Goal: Transaction & Acquisition: Purchase product/service

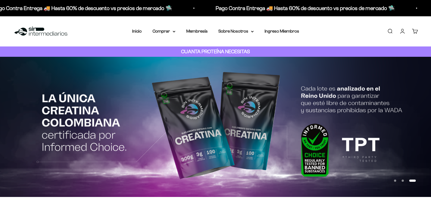
click at [194, 49] on summary "Proteínas" at bounding box center [178, 48] width 45 height 7
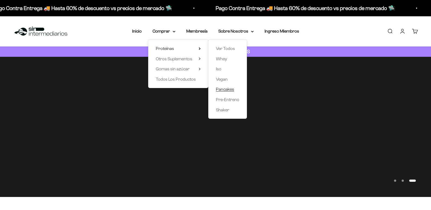
click at [231, 89] on span "Pancakes" at bounding box center [225, 89] width 18 height 5
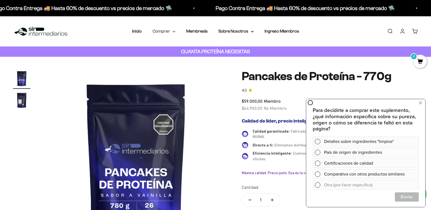
click at [172, 30] on summary "Comprar" at bounding box center [164, 31] width 23 height 7
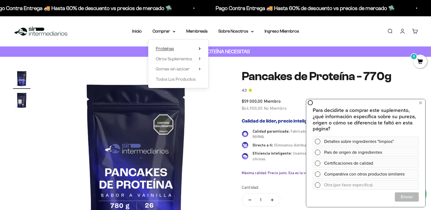
click at [194, 48] on summary "Proteínas" at bounding box center [178, 48] width 45 height 7
click at [226, 60] on span "Whey" at bounding box center [221, 59] width 11 height 5
